Goal: Task Accomplishment & Management: Manage account settings

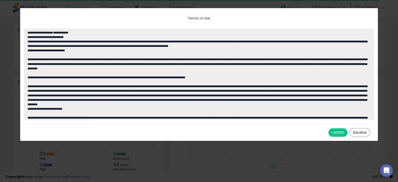
scroll to position [73, 203]
click at [341, 133] on button "I AGREE" at bounding box center [337, 132] width 19 height 8
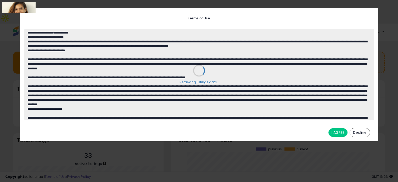
scroll to position [0, 0]
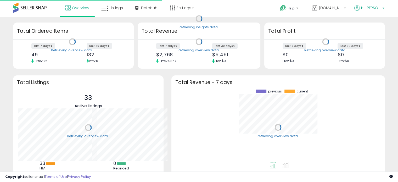
click at [383, 7] on p "Hi Michaell" at bounding box center [369, 8] width 30 height 7
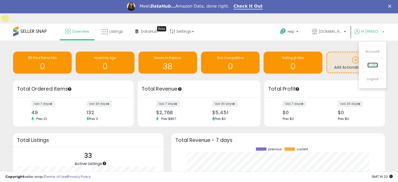
click at [372, 63] on link "Profile" at bounding box center [372, 65] width 10 height 5
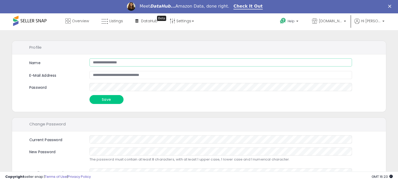
click at [109, 62] on input "**********" at bounding box center [221, 62] width 263 height 8
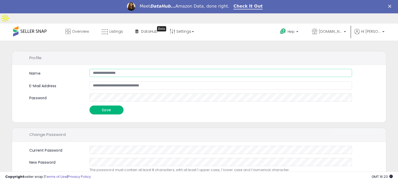
type input "**********"
click at [109, 105] on button "Save" at bounding box center [107, 109] width 34 height 9
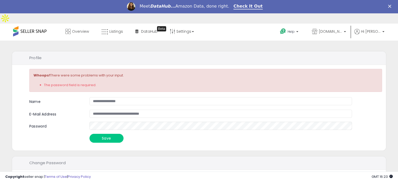
click at [104, 110] on form "**********" at bounding box center [205, 120] width 353 height 46
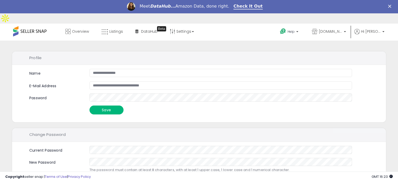
click at [109, 105] on button "Save" at bounding box center [107, 109] width 34 height 9
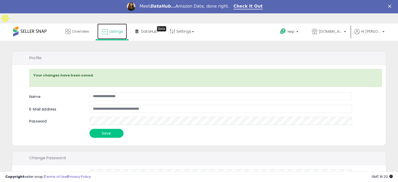
click at [115, 29] on span "Listings" at bounding box center [116, 31] width 14 height 5
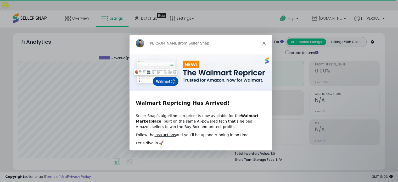
click at [264, 43] on icon "Close" at bounding box center [263, 42] width 3 height 3
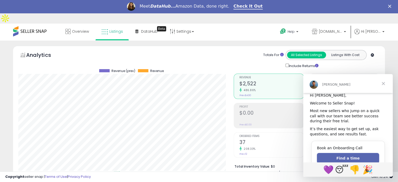
scroll to position [14, 0]
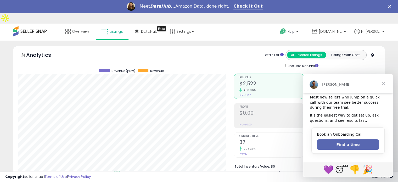
click at [384, 84] on span "Close" at bounding box center [383, 83] width 19 height 19
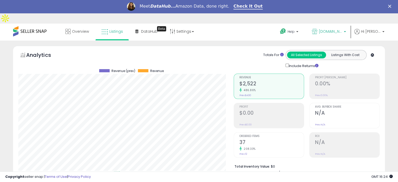
click at [346, 31] on b at bounding box center [345, 33] width 2 height 4
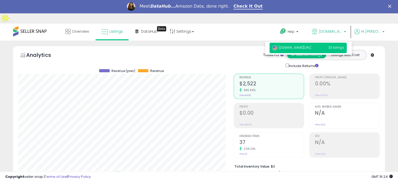
click at [382, 31] on b at bounding box center [383, 33] width 2 height 4
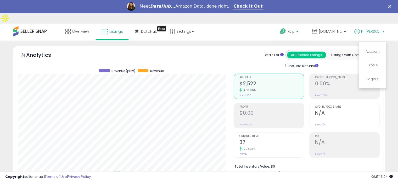
click at [298, 31] on b at bounding box center [297, 33] width 2 height 4
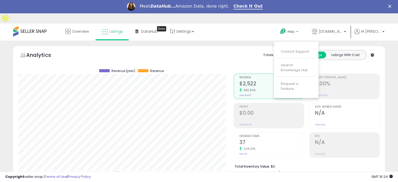
click at [229, 50] on div "Analytics Totals For All Selected Listings Listings With Cost Include Returns" at bounding box center [198, 59] width 361 height 19
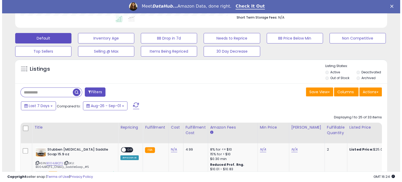
scroll to position [157, 0]
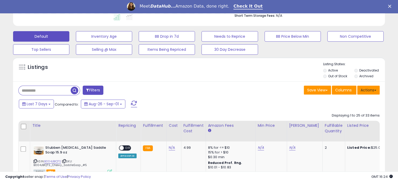
click at [377, 86] on button "Actions" at bounding box center [368, 90] width 23 height 9
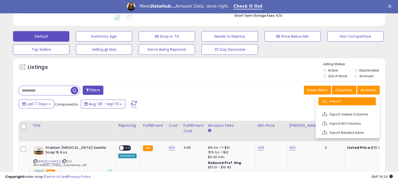
click at [342, 97] on link "Import" at bounding box center [347, 101] width 57 height 8
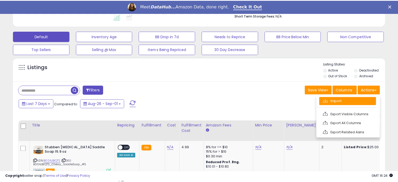
scroll to position [107, 218]
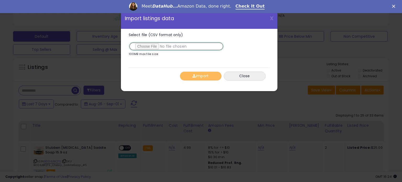
click at [149, 51] on input "Select file (CSV format only)" at bounding box center [176, 46] width 95 height 9
type input "**********"
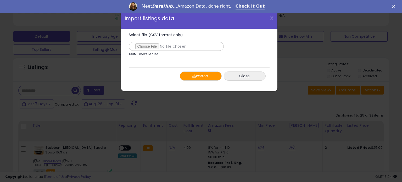
click at [192, 75] on button "Import" at bounding box center [201, 75] width 42 height 9
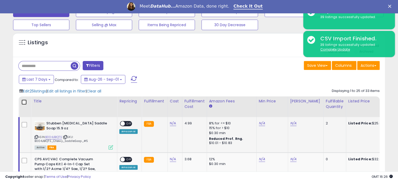
scroll to position [209, 0]
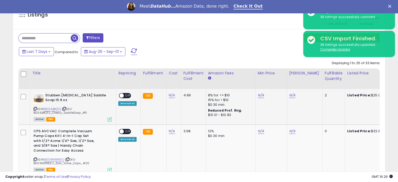
click at [124, 93] on span "OFF" at bounding box center [128, 95] width 8 height 4
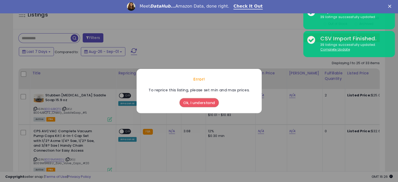
click at [205, 102] on button "Ok, I understand" at bounding box center [199, 102] width 39 height 9
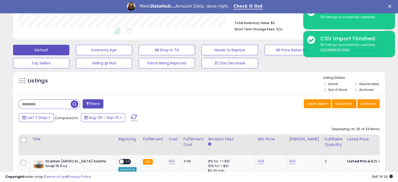
scroll to position [157, 0]
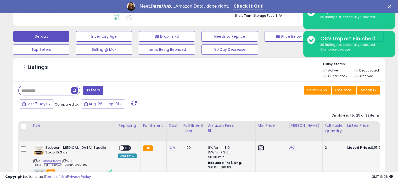
click at [259, 145] on link "N/A" at bounding box center [261, 147] width 6 height 5
type input "**"
click at [277, 156] on td "N/A **" at bounding box center [270, 159] width 31 height 36
click at [277, 131] on button "submit" at bounding box center [273, 135] width 9 height 8
click at [290, 145] on link "N/A" at bounding box center [292, 147] width 6 height 5
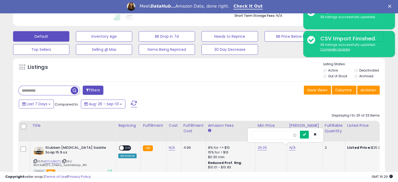
type input "*****"
click at [306, 133] on icon "submit" at bounding box center [304, 134] width 3 height 3
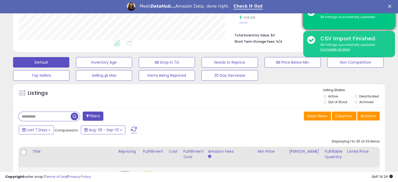
scroll to position [131, 0]
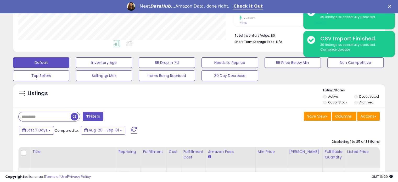
click at [391, 5] on polygon "Close" at bounding box center [389, 6] width 3 height 3
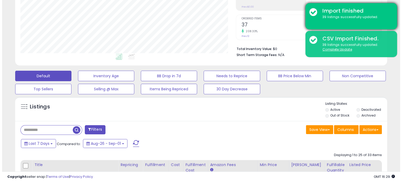
scroll to position [105, 0]
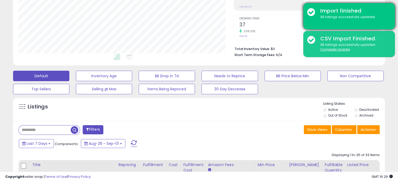
click at [379, 15] on div "39 listings successfully updated." at bounding box center [353, 17] width 75 height 5
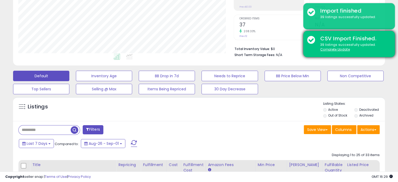
drag, startPoint x: 356, startPoint y: 43, endPoint x: 358, endPoint y: 43, distance: 2.6
click at [356, 43] on div "39 listings successfully updated. Complete Update" at bounding box center [353, 47] width 75 height 10
click at [342, 49] on u "Complete Update" at bounding box center [335, 49] width 30 height 4
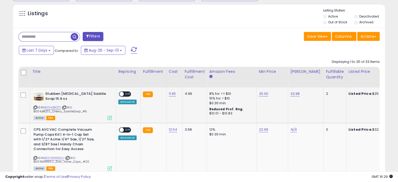
scroll to position [209, 0]
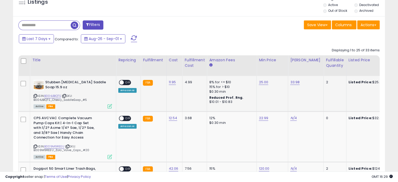
click at [121, 80] on span at bounding box center [121, 82] width 4 height 4
click at [121, 116] on span at bounding box center [121, 118] width 4 height 4
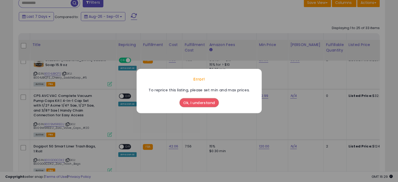
scroll to position [262, 0]
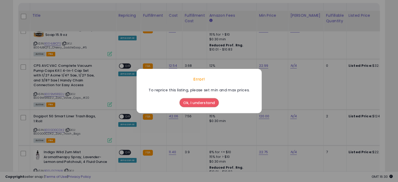
click at [200, 103] on button "Ok, I understand" at bounding box center [199, 102] width 39 height 9
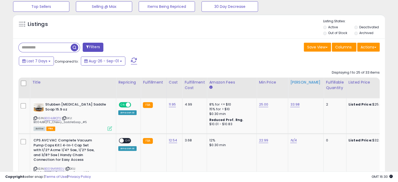
scroll to position [209, 0]
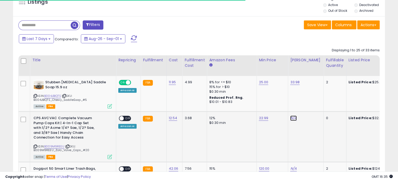
click at [292, 115] on link "N/A" at bounding box center [293, 117] width 6 height 5
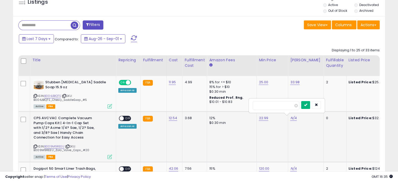
type input "*****"
click at [307, 103] on icon "submit" at bounding box center [305, 104] width 3 height 3
click at [119, 116] on span at bounding box center [121, 118] width 4 height 4
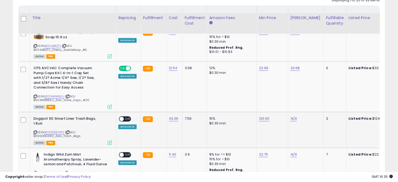
scroll to position [262, 0]
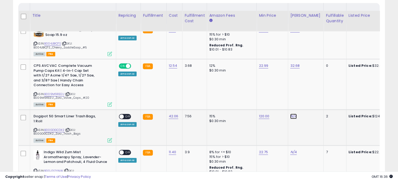
click at [292, 114] on link "N/A" at bounding box center [293, 116] width 6 height 5
type input "***"
click at [307, 101] on icon "submit" at bounding box center [305, 102] width 3 height 3
click at [121, 114] on span at bounding box center [121, 116] width 4 height 4
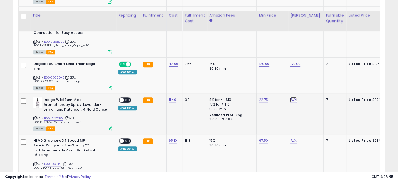
click at [291, 97] on link "N/A" at bounding box center [293, 99] width 6 height 5
type input "*****"
click at [307, 84] on icon "submit" at bounding box center [305, 85] width 3 height 3
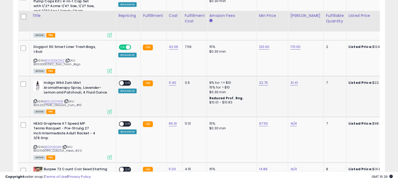
scroll to position [340, 0]
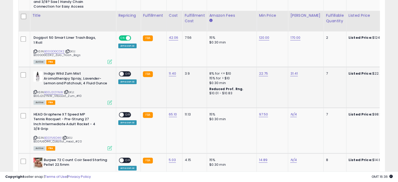
click at [122, 72] on span at bounding box center [121, 74] width 4 height 4
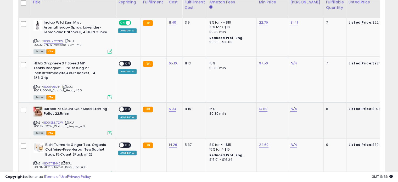
scroll to position [393, 0]
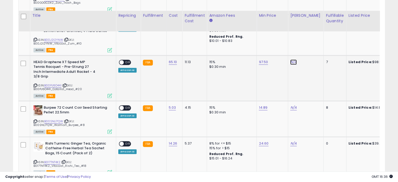
click at [291, 59] on link "N/A" at bounding box center [293, 61] width 6 height 5
type input "***"
click at [307, 47] on icon "submit" at bounding box center [305, 48] width 3 height 3
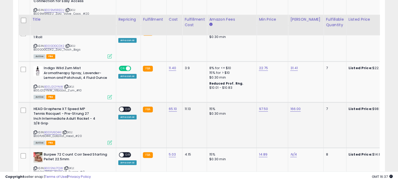
scroll to position [340, 0]
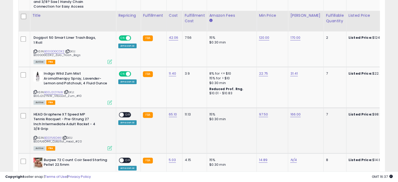
click at [120, 112] on span at bounding box center [121, 114] width 4 height 4
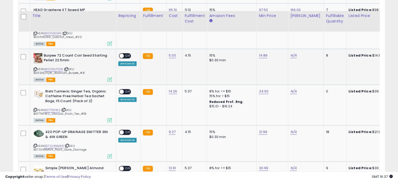
scroll to position [445, 0]
click at [291, 53] on link "N/A" at bounding box center [293, 55] width 6 height 5
type input "**"
click at [310, 37] on button "submit" at bounding box center [305, 41] width 9 height 8
click at [122, 53] on span at bounding box center [121, 55] width 4 height 4
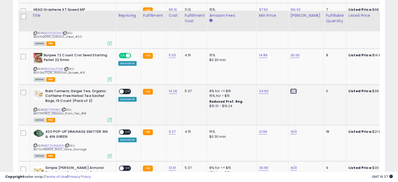
click at [291, 88] on link "N/A" at bounding box center [293, 90] width 6 height 5
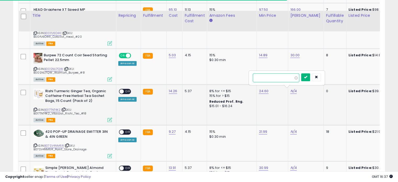
type input "*****"
click at [310, 73] on button "submit" at bounding box center [305, 77] width 9 height 8
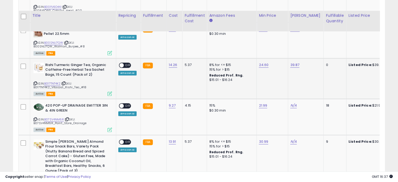
click at [119, 63] on span at bounding box center [121, 65] width 4 height 4
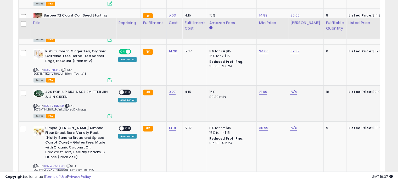
scroll to position [497, 0]
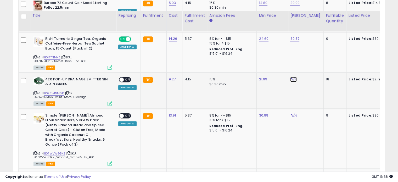
click at [294, 77] on link "N/A" at bounding box center [293, 79] width 6 height 5
type input "**"
click at [310, 62] on button "submit" at bounding box center [305, 66] width 9 height 8
click at [122, 77] on span at bounding box center [121, 79] width 4 height 4
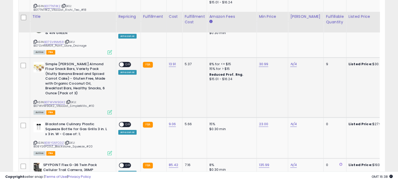
scroll to position [550, 0]
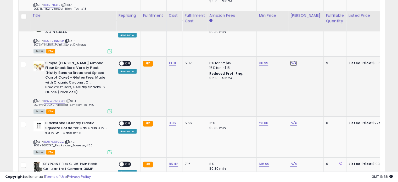
click at [290, 60] on link "N/A" at bounding box center [293, 62] width 6 height 5
type input "**"
click at [307, 47] on icon "submit" at bounding box center [305, 48] width 3 height 3
click at [122, 61] on span at bounding box center [121, 63] width 4 height 4
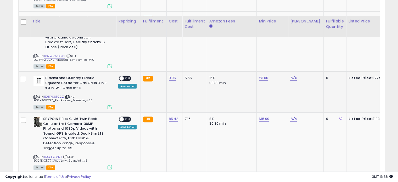
scroll to position [602, 0]
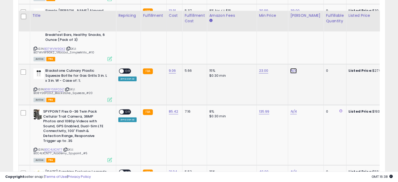
click at [291, 68] on link "N/A" at bounding box center [293, 70] width 6 height 5
type input "*****"
click at [307, 50] on icon "submit" at bounding box center [305, 51] width 3 height 3
click at [122, 69] on span at bounding box center [121, 71] width 4 height 4
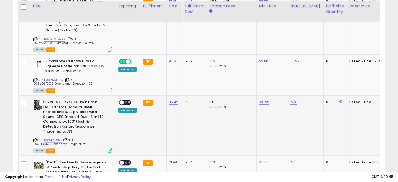
scroll to position [628, 0]
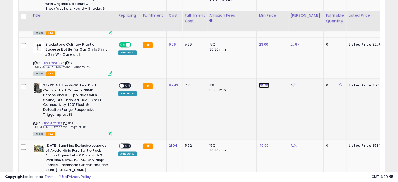
click at [263, 83] on link "135.99" at bounding box center [264, 85] width 10 height 5
type input "***"
click at [278, 64] on icon "submit" at bounding box center [276, 65] width 3 height 3
click at [291, 83] on link "N/A" at bounding box center [293, 85] width 6 height 5
type input "***"
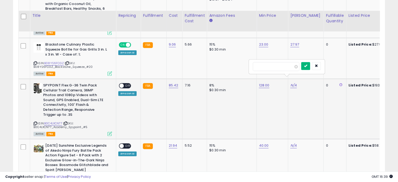
click at [307, 64] on icon "submit" at bounding box center [305, 65] width 3 height 3
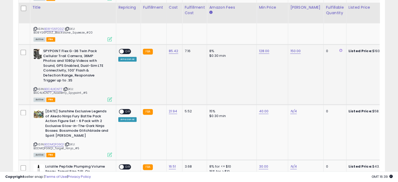
scroll to position [654, 0]
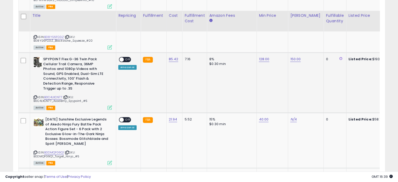
click at [118, 57] on div "ON OFF Amazon AI" at bounding box center [127, 63] width 18 height 13
click at [120, 57] on span at bounding box center [121, 59] width 4 height 4
click at [292, 117] on link "N/A" at bounding box center [293, 119] width 6 height 5
type input "**"
click at [310, 91] on button "submit" at bounding box center [305, 95] width 9 height 8
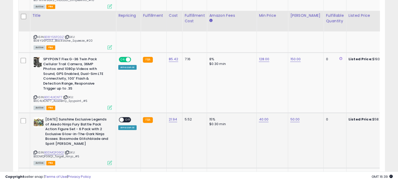
click at [121, 118] on span at bounding box center [121, 120] width 4 height 4
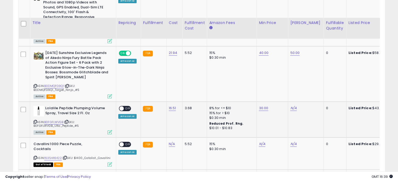
scroll to position [733, 0]
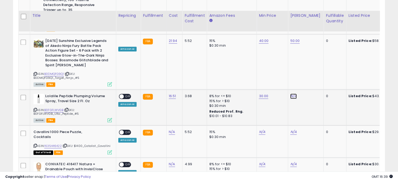
click at [292, 93] on link "N/A" at bounding box center [293, 95] width 6 height 5
type input "**"
click at [307, 70] on icon "submit" at bounding box center [305, 71] width 3 height 3
click at [122, 94] on span at bounding box center [121, 96] width 4 height 4
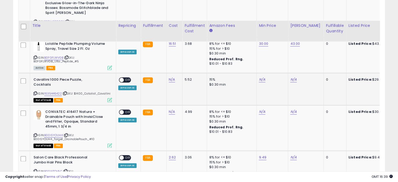
scroll to position [811, 0]
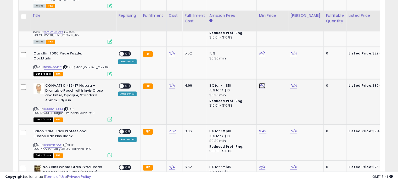
click at [259, 83] on link "N/A" at bounding box center [262, 85] width 6 height 5
type input "**"
click at [279, 57] on button "submit" at bounding box center [274, 61] width 9 height 8
click at [293, 83] on link "N/A" at bounding box center [293, 85] width 6 height 5
type input "**"
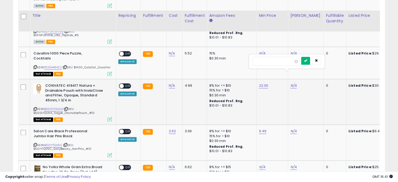
drag, startPoint x: 316, startPoint y: 49, endPoint x: 320, endPoint y: 52, distance: 4.5
click at [310, 57] on button "submit" at bounding box center [305, 61] width 9 height 8
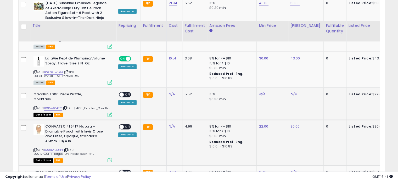
scroll to position [785, 0]
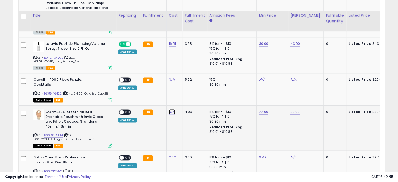
click at [173, 109] on link "N/A" at bounding box center [172, 111] width 6 height 5
type input "****"
click at [186, 85] on icon "submit" at bounding box center [184, 86] width 3 height 3
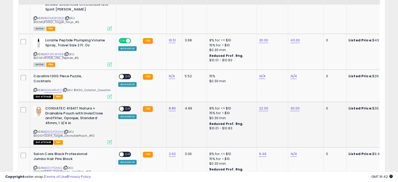
scroll to position [733, 0]
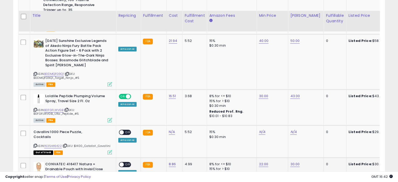
click at [123, 162] on span at bounding box center [121, 164] width 4 height 4
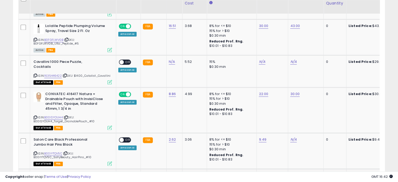
scroll to position [838, 0]
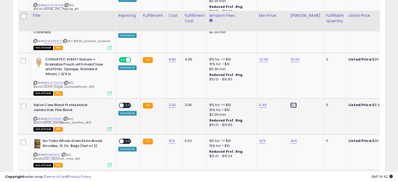
click at [291, 102] on link "N/A" at bounding box center [293, 104] width 6 height 5
type input "**"
click at [310, 76] on button "submit" at bounding box center [305, 80] width 9 height 8
click at [120, 103] on span at bounding box center [121, 105] width 4 height 4
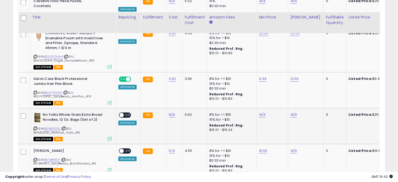
scroll to position [890, 0]
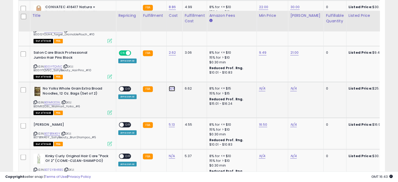
click at [170, 86] on link "N/A" at bounding box center [172, 88] width 6 height 5
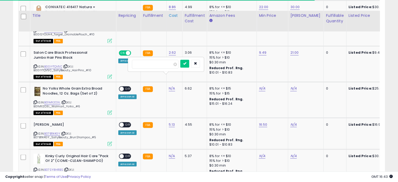
type input "****"
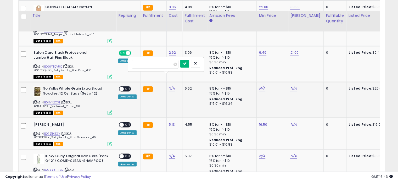
click at [186, 62] on icon "submit" at bounding box center [184, 63] width 3 height 3
click at [259, 86] on link "N/A" at bounding box center [262, 88] width 6 height 5
type input "**"
drag, startPoint x: 281, startPoint y: 52, endPoint x: 293, endPoint y: 57, distance: 13.0
click at [279, 60] on button "submit" at bounding box center [274, 64] width 9 height 8
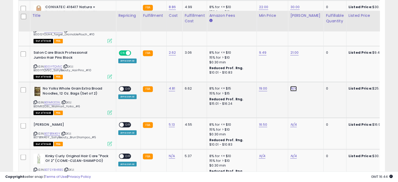
click at [292, 86] on link "N/A" at bounding box center [293, 88] width 6 height 5
type input "**"
click at [307, 62] on icon "submit" at bounding box center [305, 63] width 3 height 3
click at [126, 87] on span "OFF" at bounding box center [128, 89] width 8 height 4
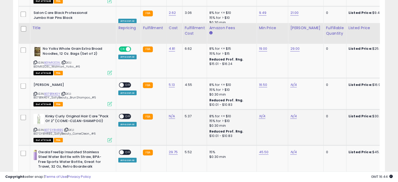
scroll to position [942, 0]
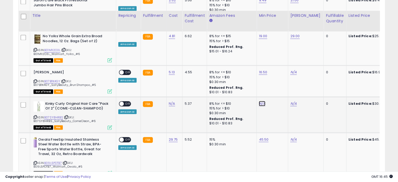
click at [261, 101] on link "N/A" at bounding box center [262, 103] width 6 height 5
type input "**"
click at [279, 74] on button "submit" at bounding box center [274, 78] width 9 height 8
click at [172, 101] on link "N/A" at bounding box center [172, 103] width 6 height 5
type input "*"
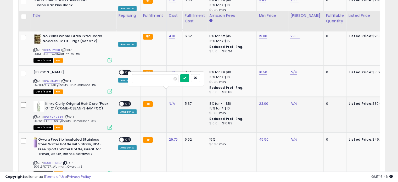
click at [186, 76] on icon "submit" at bounding box center [184, 77] width 3 height 3
click at [292, 101] on link "N/A" at bounding box center [293, 103] width 6 height 5
type input "**"
drag, startPoint x: 311, startPoint y: 66, endPoint x: 316, endPoint y: 66, distance: 5.3
click at [310, 74] on button "submit" at bounding box center [305, 78] width 9 height 8
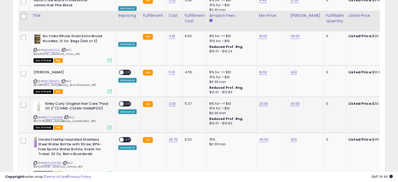
click at [124, 101] on span "OFF" at bounding box center [128, 103] width 8 height 4
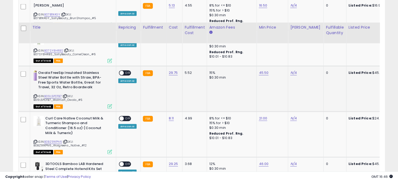
scroll to position [1021, 0]
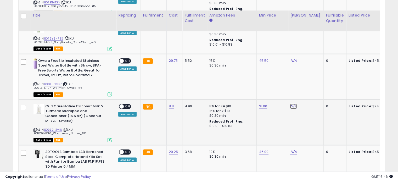
click at [291, 104] on link "N/A" at bounding box center [293, 106] width 6 height 5
type input "*"
type input "**"
click at [307, 79] on icon "submit" at bounding box center [305, 80] width 3 height 3
click at [122, 104] on span at bounding box center [121, 106] width 4 height 4
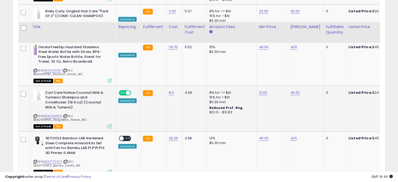
scroll to position [1047, 0]
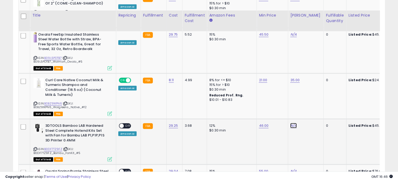
click at [292, 123] on link "N/A" at bounding box center [293, 125] width 6 height 5
type input "**"
click at [307, 98] on icon "submit" at bounding box center [305, 99] width 3 height 3
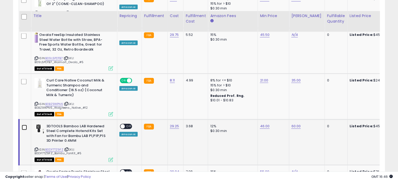
scroll to position [1046, 0]
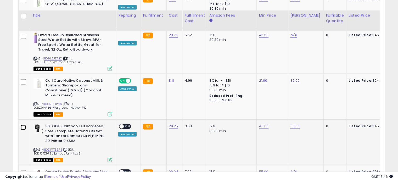
click at [122, 124] on span at bounding box center [121, 126] width 4 height 4
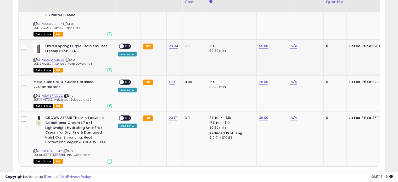
scroll to position [1177, 0]
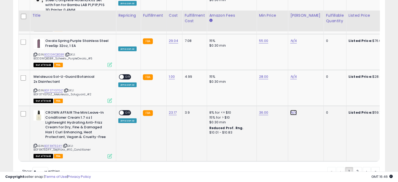
click at [291, 110] on link "N/A" at bounding box center [293, 112] width 6 height 5
type input "**"
click at [307, 85] on icon "submit" at bounding box center [305, 86] width 3 height 3
click at [121, 111] on span at bounding box center [121, 113] width 4 height 4
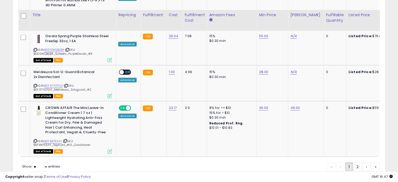
scroll to position [1182, 0]
click at [356, 162] on link "2" at bounding box center [357, 166] width 9 height 9
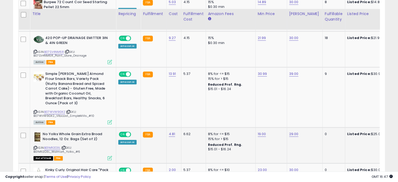
scroll to position [386, 0]
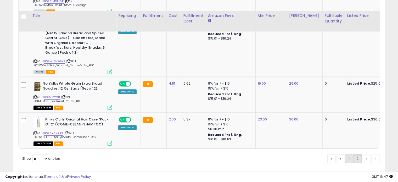
click at [347, 154] on link "1" at bounding box center [349, 158] width 8 height 9
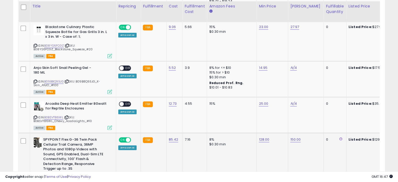
scroll to position [456, 0]
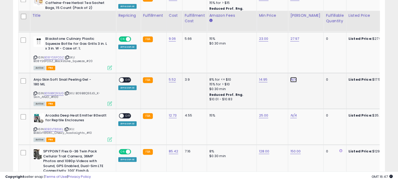
click at [293, 77] on link "N/A" at bounding box center [293, 79] width 6 height 5
type input "**"
click at [310, 62] on button "submit" at bounding box center [305, 66] width 9 height 8
click at [120, 77] on span at bounding box center [121, 79] width 4 height 4
click at [292, 113] on link "N/A" at bounding box center [293, 115] width 6 height 5
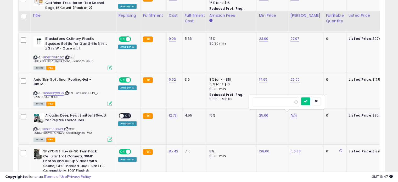
type input "**"
click at [310, 97] on button "submit" at bounding box center [305, 101] width 9 height 8
click at [126, 113] on span "OFF" at bounding box center [128, 115] width 8 height 4
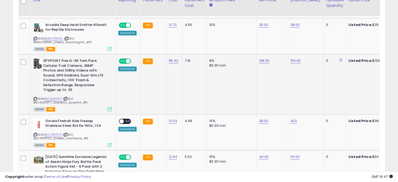
scroll to position [561, 0]
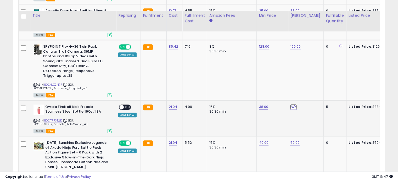
click at [291, 104] on link "N/A" at bounding box center [293, 106] width 6 height 5
type input "**"
click at [310, 83] on button "submit" at bounding box center [305, 87] width 9 height 8
click at [295, 104] on link "45.00" at bounding box center [295, 106] width 10 height 5
drag, startPoint x: 274, startPoint y: 77, endPoint x: 253, endPoint y: 76, distance: 21.0
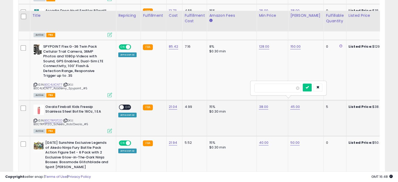
click at [253, 81] on div "*****" at bounding box center [288, 88] width 75 height 14
type input "**"
click at [309, 86] on icon "submit" at bounding box center [307, 87] width 3 height 3
click at [122, 105] on span at bounding box center [121, 107] width 4 height 4
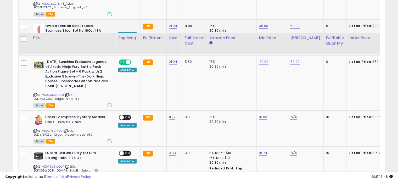
scroll to position [666, 0]
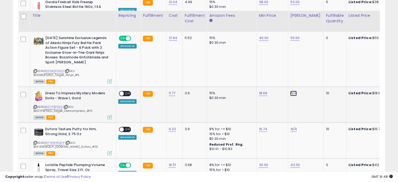
click at [292, 91] on link "N/A" at bounding box center [293, 93] width 6 height 5
type input "**"
click at [307, 72] on icon "submit" at bounding box center [305, 73] width 3 height 3
click at [125, 91] on div "ON OFF" at bounding box center [125, 93] width 12 height 5
click at [125, 91] on span "OFF" at bounding box center [128, 93] width 8 height 4
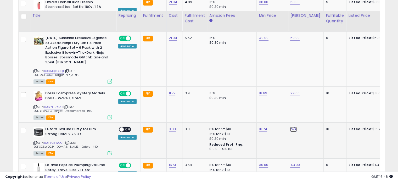
click at [290, 126] on link "N/A" at bounding box center [293, 128] width 6 height 5
type input "**"
click at [307, 108] on icon "submit" at bounding box center [305, 109] width 3 height 3
click at [123, 127] on span at bounding box center [121, 129] width 4 height 4
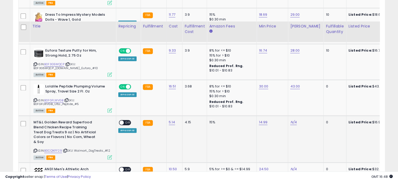
scroll to position [771, 0]
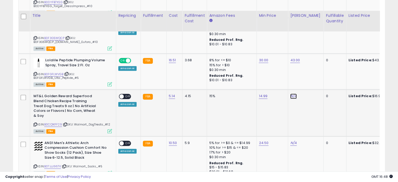
click at [290, 93] on link "N/A" at bounding box center [293, 95] width 6 height 5
type input "**"
click at [307, 74] on icon "submit" at bounding box center [305, 75] width 3 height 3
click at [121, 94] on span at bounding box center [121, 96] width 4 height 4
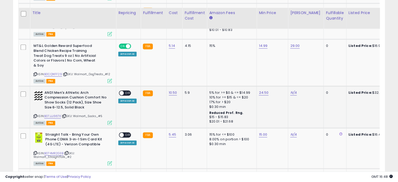
scroll to position [823, 0]
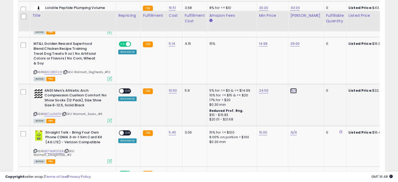
click at [291, 88] on link "N/A" at bounding box center [293, 90] width 6 height 5
type input "**"
click at [307, 72] on icon "submit" at bounding box center [305, 73] width 3 height 3
click at [123, 89] on span at bounding box center [121, 91] width 4 height 4
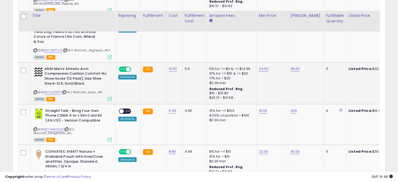
scroll to position [849, 0]
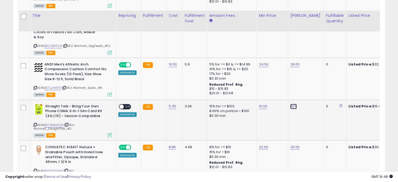
click at [291, 104] on link "N/A" at bounding box center [293, 106] width 6 height 5
type input "**"
click at [310, 86] on button "submit" at bounding box center [305, 90] width 9 height 8
click at [129, 104] on span "OFF" at bounding box center [128, 106] width 8 height 4
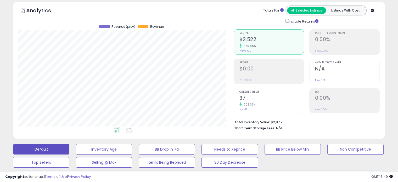
scroll to position [0, 0]
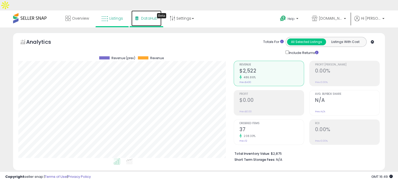
click at [144, 16] on span "DataHub" at bounding box center [149, 18] width 16 height 5
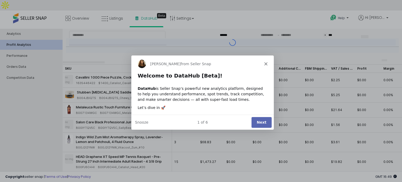
click at [259, 122] on button "Next" at bounding box center [261, 121] width 20 height 11
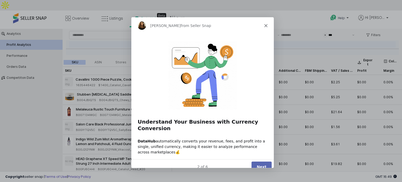
click at [263, 161] on button "Next" at bounding box center [261, 166] width 20 height 11
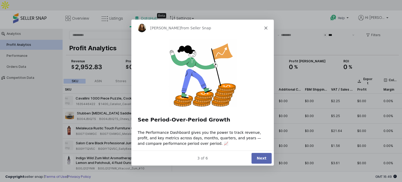
click at [262, 154] on button "Next" at bounding box center [261, 157] width 20 height 11
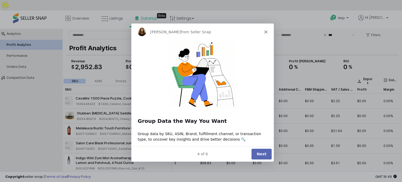
click at [259, 153] on button "Next" at bounding box center [261, 153] width 20 height 11
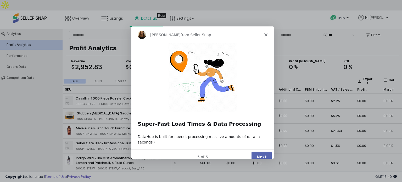
click at [263, 151] on button "Next" at bounding box center [261, 156] width 20 height 11
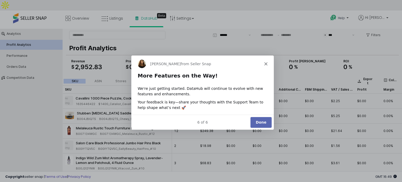
click at [257, 120] on button "Done" at bounding box center [260, 121] width 21 height 11
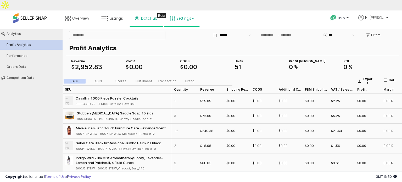
click at [191, 10] on link "Settings" at bounding box center [182, 18] width 32 height 16
click at [182, 35] on link "Store settings" at bounding box center [183, 37] width 24 height 5
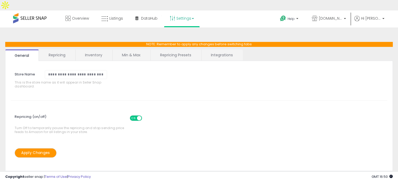
click at [60, 49] on link "Repricing" at bounding box center [57, 54] width 36 height 11
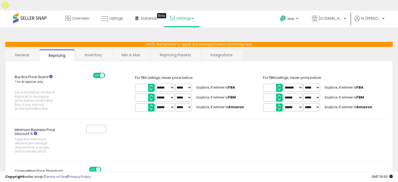
click at [96, 49] on link "Inventory" at bounding box center [93, 54] width 36 height 11
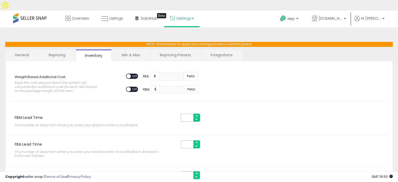
click at [132, 49] on link "Min & Max" at bounding box center [130, 54] width 37 height 11
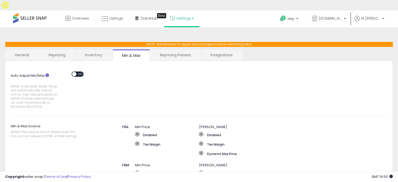
drag, startPoint x: 171, startPoint y: 43, endPoint x: 174, endPoint y: 44, distance: 3.1
click at [172, 49] on link "Repricing Presets" at bounding box center [176, 54] width 50 height 11
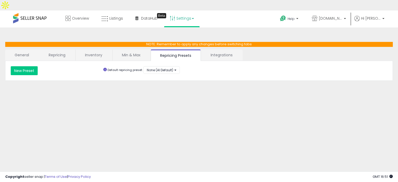
click at [22, 49] on link "General" at bounding box center [22, 54] width 34 height 11
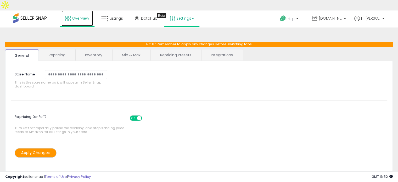
click at [85, 16] on span "Overview" at bounding box center [80, 18] width 17 height 5
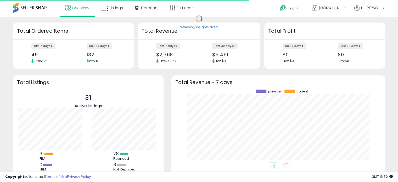
scroll to position [73, 203]
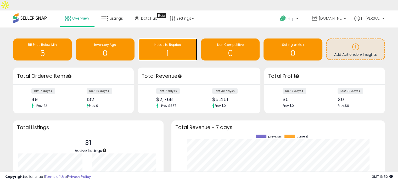
click at [163, 42] on div "1" at bounding box center [167, 49] width 53 height 15
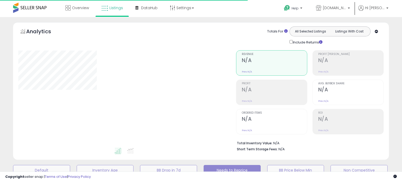
select select "**"
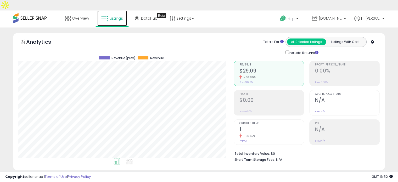
click at [116, 16] on span "Listings" at bounding box center [116, 18] width 14 height 5
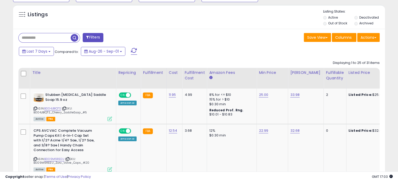
scroll to position [157, 0]
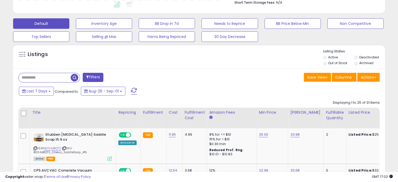
drag, startPoint x: 134, startPoint y: 78, endPoint x: 161, endPoint y: 73, distance: 28.1
click at [134, 88] on span at bounding box center [134, 91] width 6 height 7
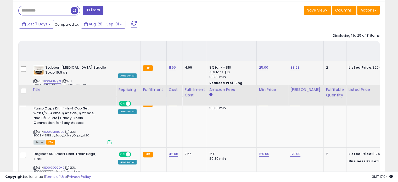
scroll to position [299, 0]
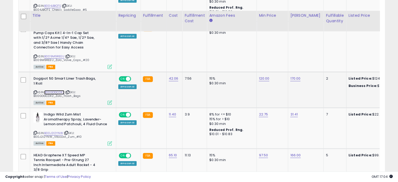
click at [54, 90] on link "B00GDGCDX2" at bounding box center [54, 92] width 20 height 4
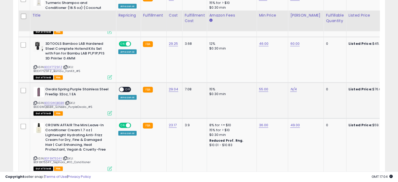
scroll to position [1173, 0]
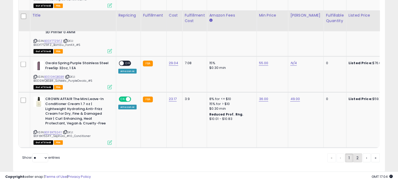
click at [355, 153] on link "2" at bounding box center [357, 157] width 9 height 9
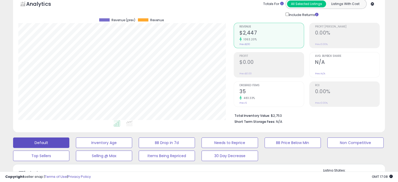
scroll to position [0, 0]
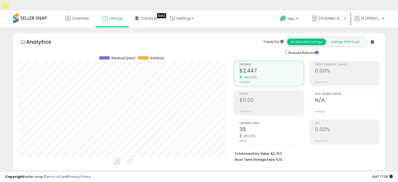
click at [343, 38] on button "Listings With Cost" at bounding box center [345, 41] width 39 height 7
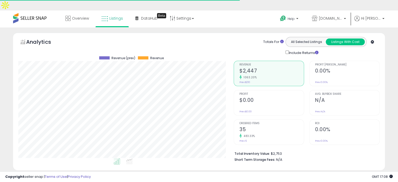
scroll to position [107, 215]
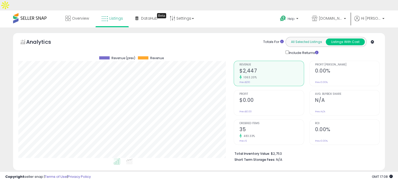
click at [306, 38] on button "All Selected Listings" at bounding box center [306, 41] width 39 height 7
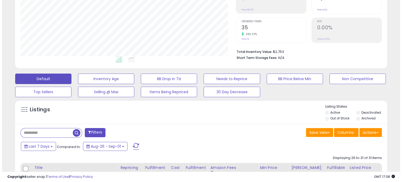
scroll to position [105, 0]
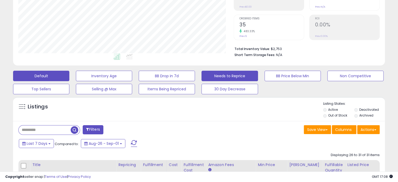
click at [225, 71] on button "Needs to Reprice" at bounding box center [230, 76] width 56 height 10
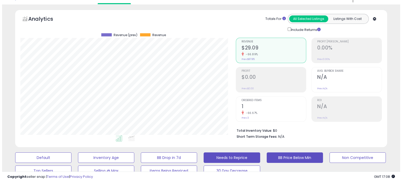
scroll to position [52, 0]
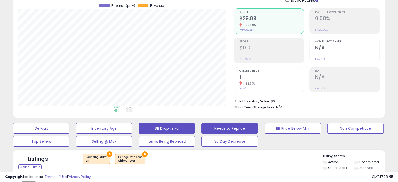
click at [186, 123] on button "BB Drop in 7d" at bounding box center [167, 128] width 56 height 10
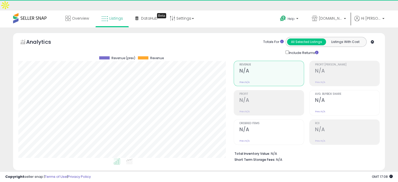
scroll to position [0, 0]
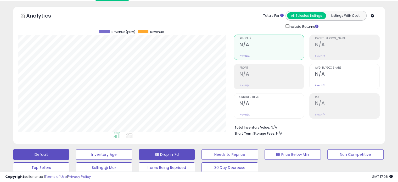
click at [54, 149] on button "Default" at bounding box center [41, 154] width 56 height 10
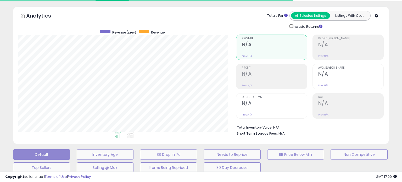
select select "**"
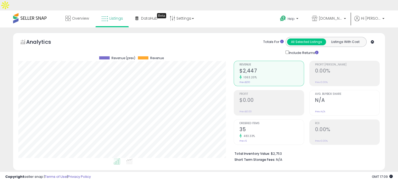
click at [372, 40] on icon at bounding box center [372, 41] width 3 height 3
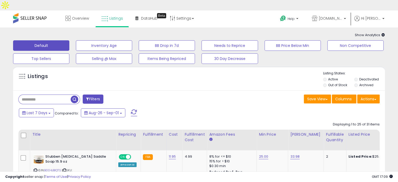
click at [382, 33] on icon at bounding box center [383, 34] width 3 height 3
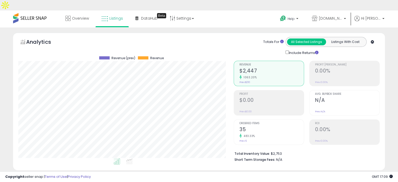
click at [373, 40] on icon at bounding box center [372, 41] width 3 height 3
